Goal: Information Seeking & Learning: Learn about a topic

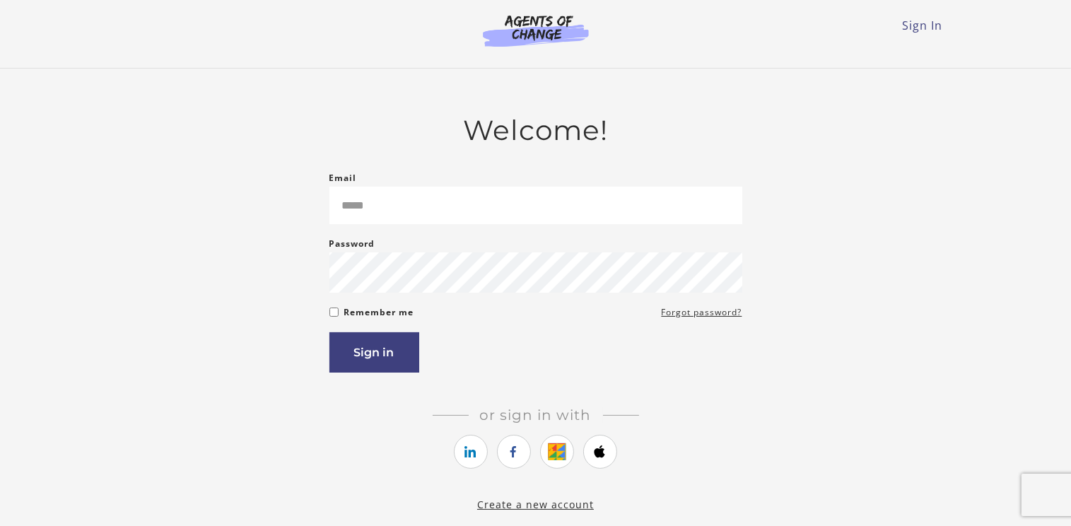
type input "**********"
click at [349, 367] on button "Sign in" at bounding box center [375, 352] width 90 height 40
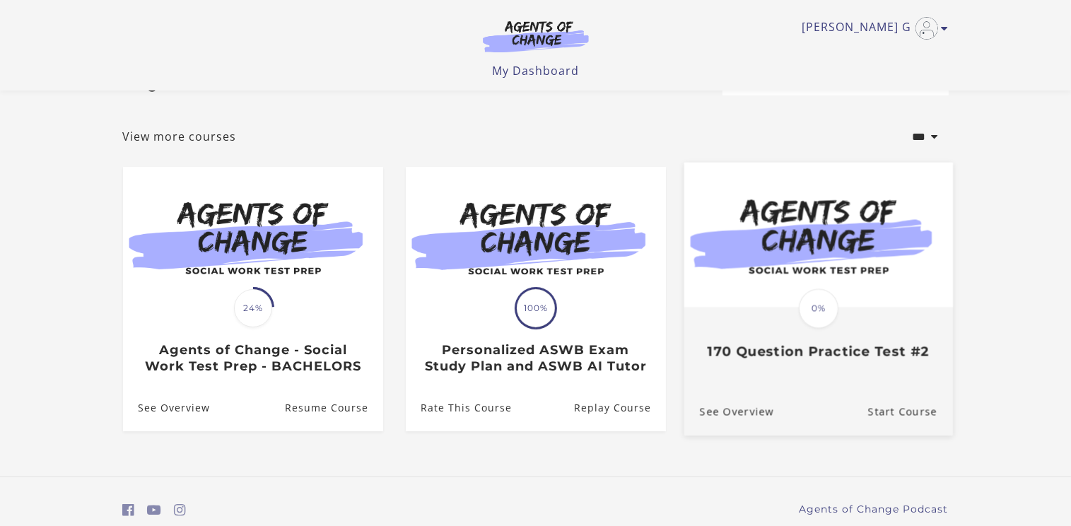
scroll to position [107, 0]
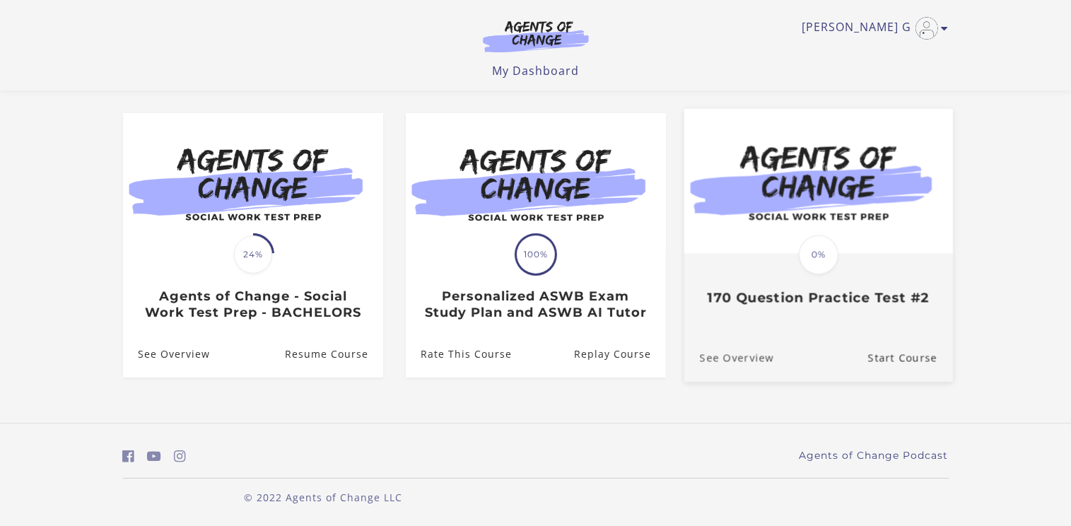
click at [750, 362] on link "See Overview" at bounding box center [729, 357] width 90 height 47
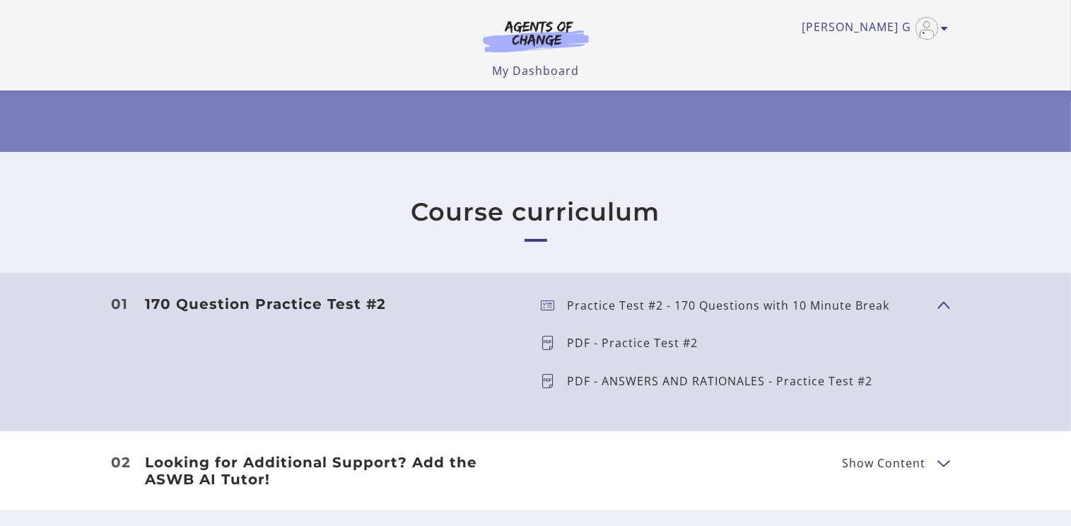
scroll to position [283, 0]
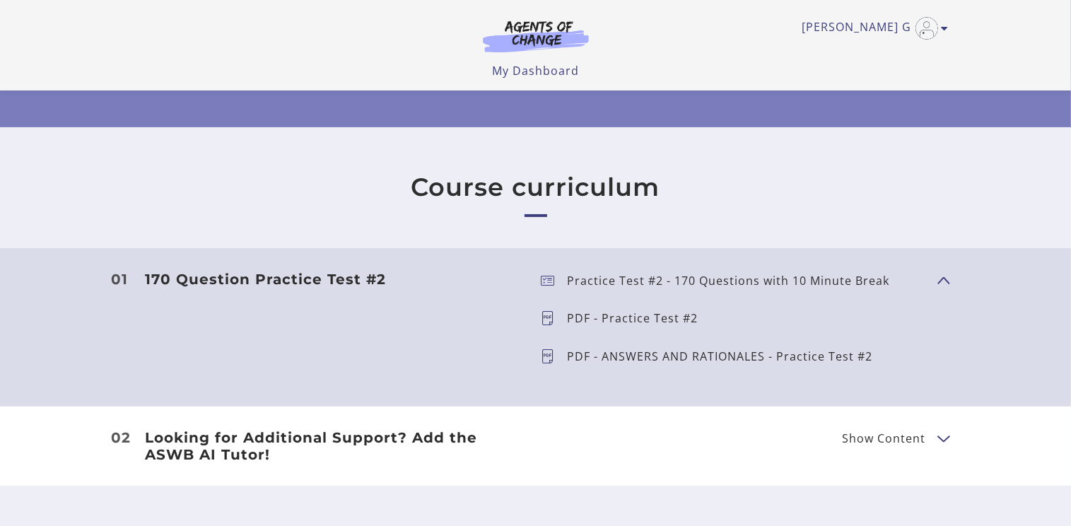
click at [580, 317] on p "PDF - Practice Test #2" at bounding box center [639, 318] width 142 height 11
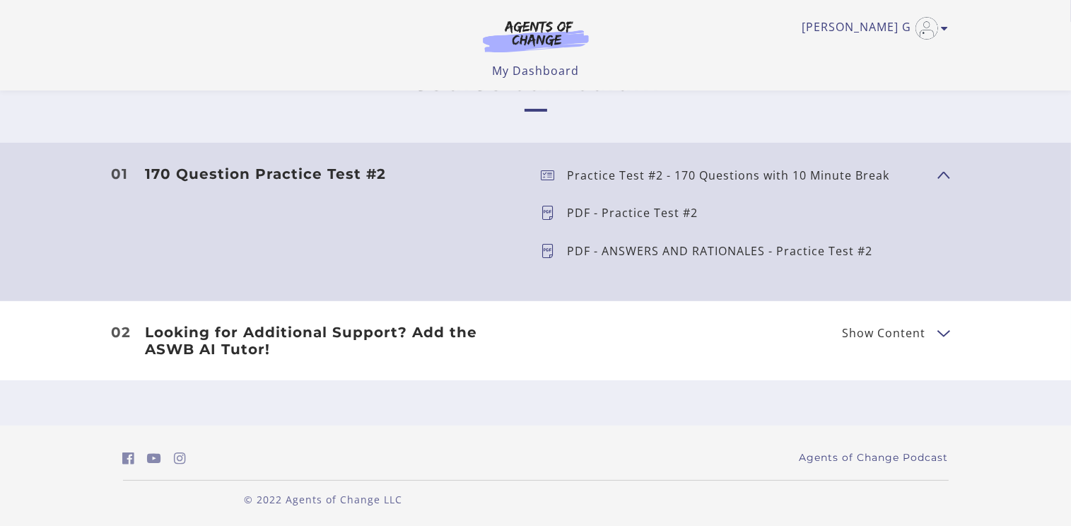
scroll to position [390, 0]
click at [676, 251] on p "PDF - ANSWERS AND RATIONALES - Practice Test #2" at bounding box center [726, 249] width 317 height 11
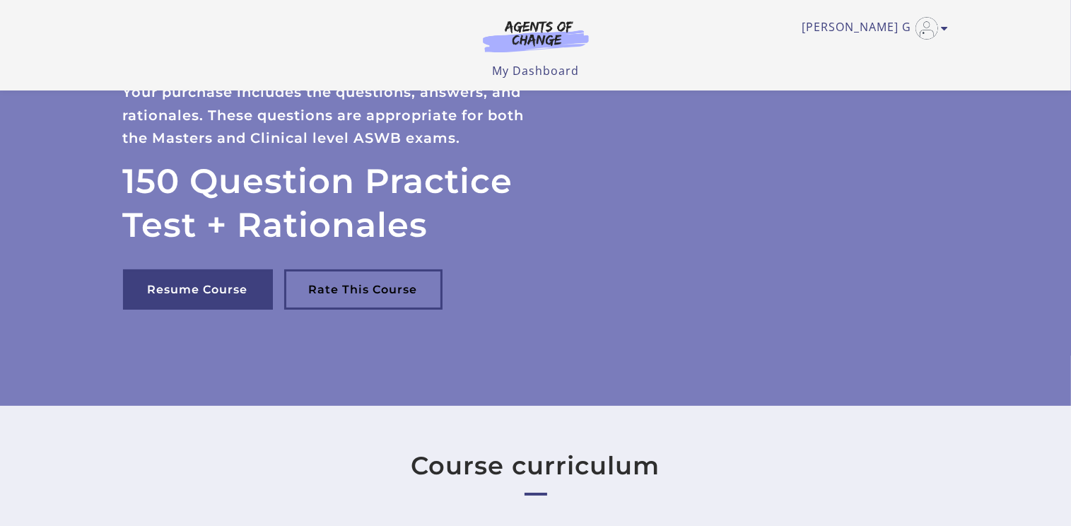
scroll to position [0, 0]
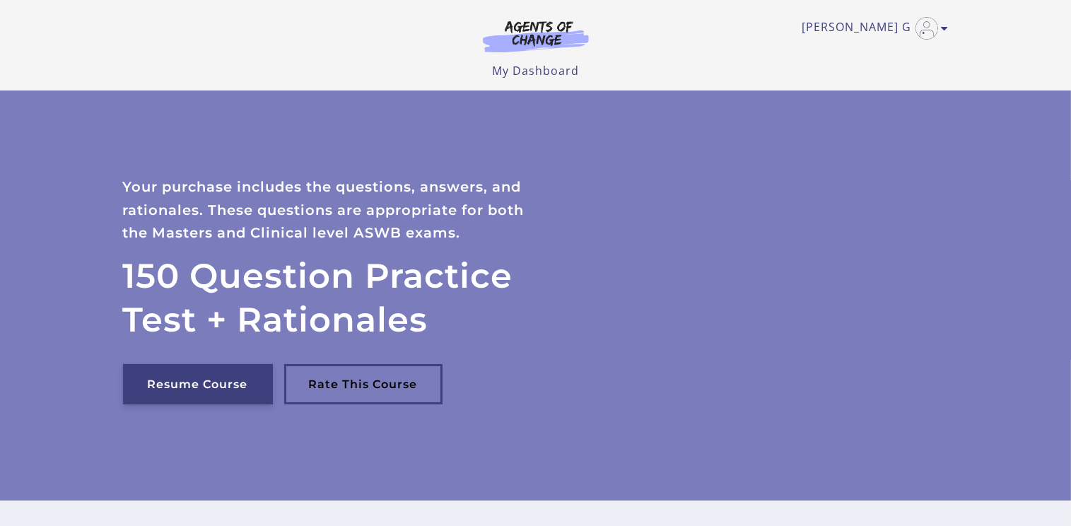
click at [173, 379] on link "Resume Course" at bounding box center [198, 384] width 150 height 40
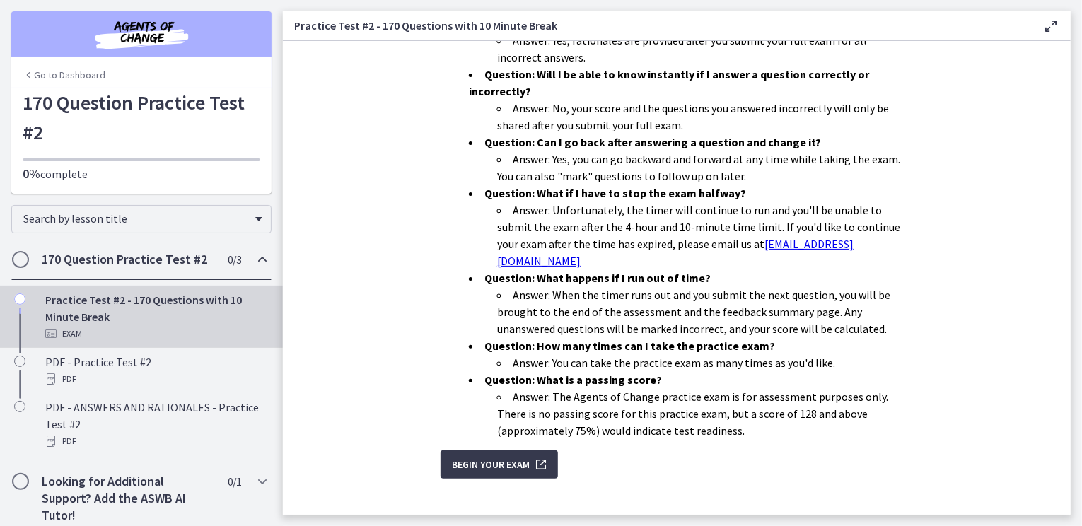
scroll to position [427, 0]
